Goal: Task Accomplishment & Management: Manage account settings

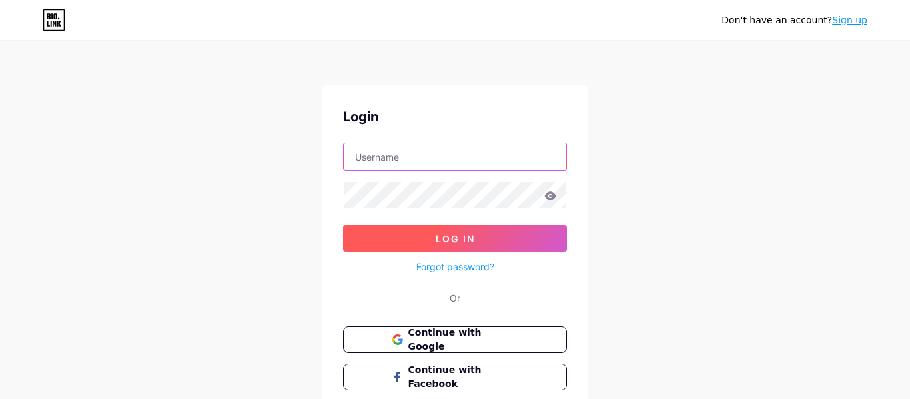
type input "[EMAIL_ADDRESS][DOMAIN_NAME]"
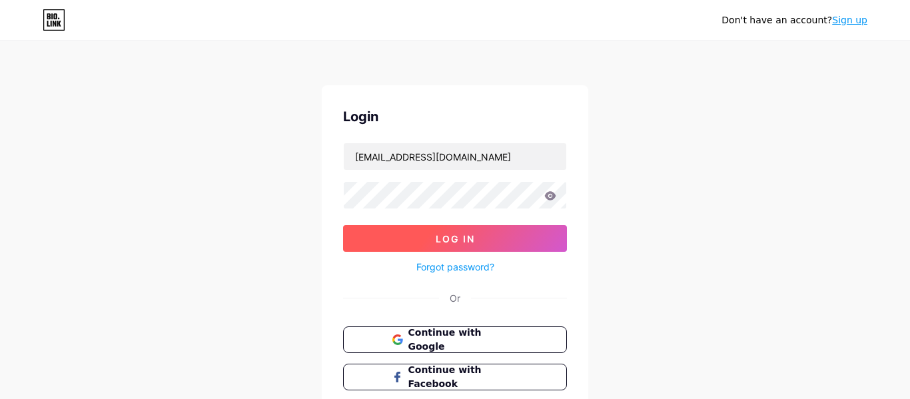
click at [505, 232] on button "Log In" at bounding box center [455, 238] width 224 height 27
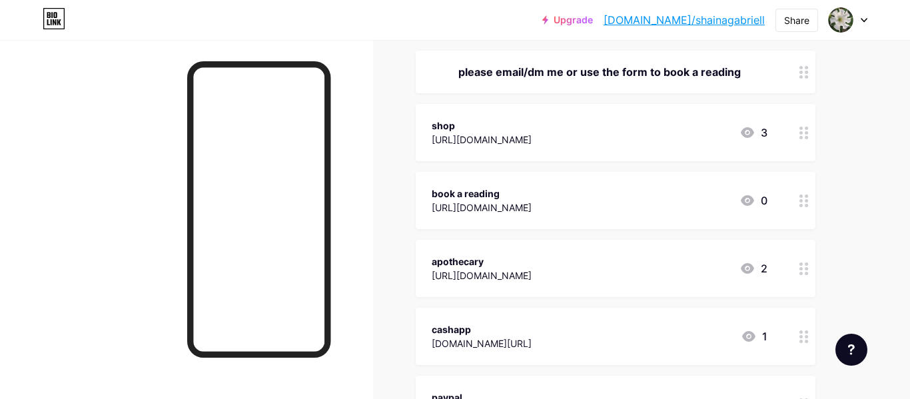
scroll to position [168, 0]
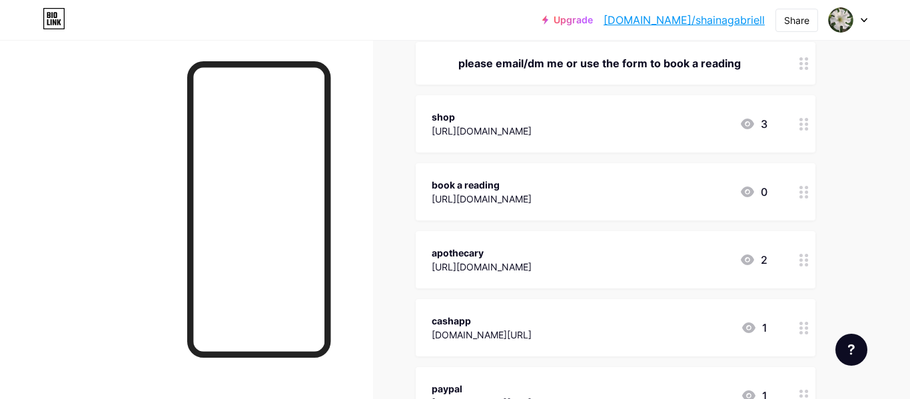
drag, startPoint x: 909, startPoint y: 45, endPoint x: 907, endPoint y: 84, distance: 39.3
click at [798, 194] on div at bounding box center [804, 191] width 23 height 57
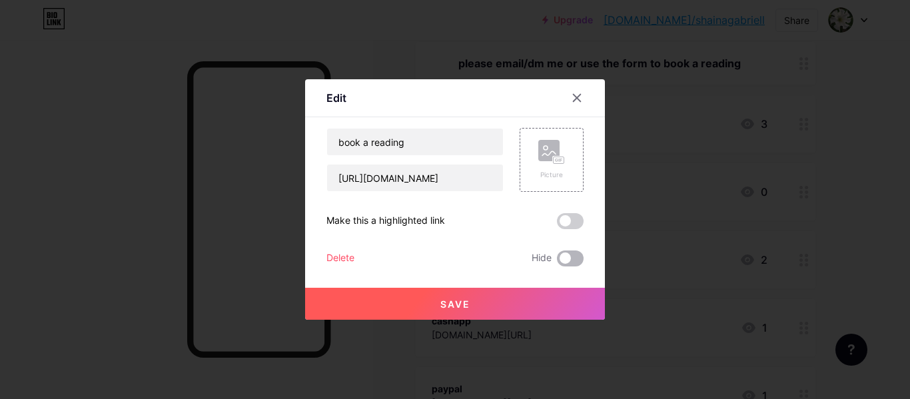
click at [561, 258] on span at bounding box center [570, 258] width 27 height 16
click at [557, 262] on input "checkbox" at bounding box center [557, 262] width 0 height 0
click at [546, 300] on button "Save" at bounding box center [455, 304] width 300 height 32
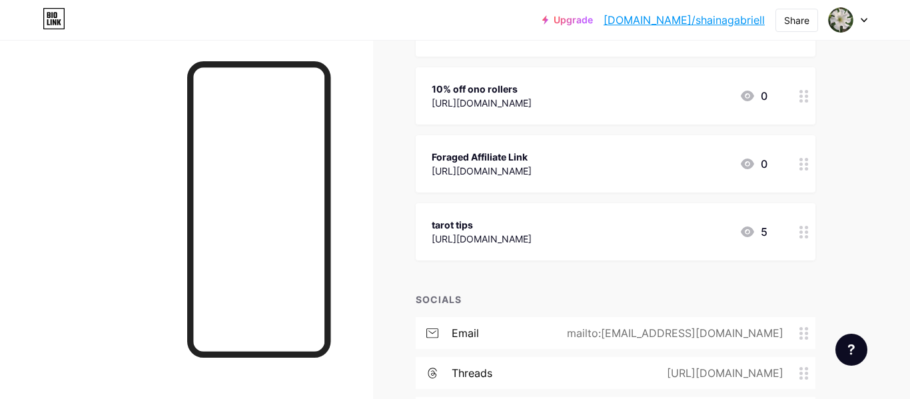
scroll to position [1164, 0]
